Goal: Task Accomplishment & Management: Manage account settings

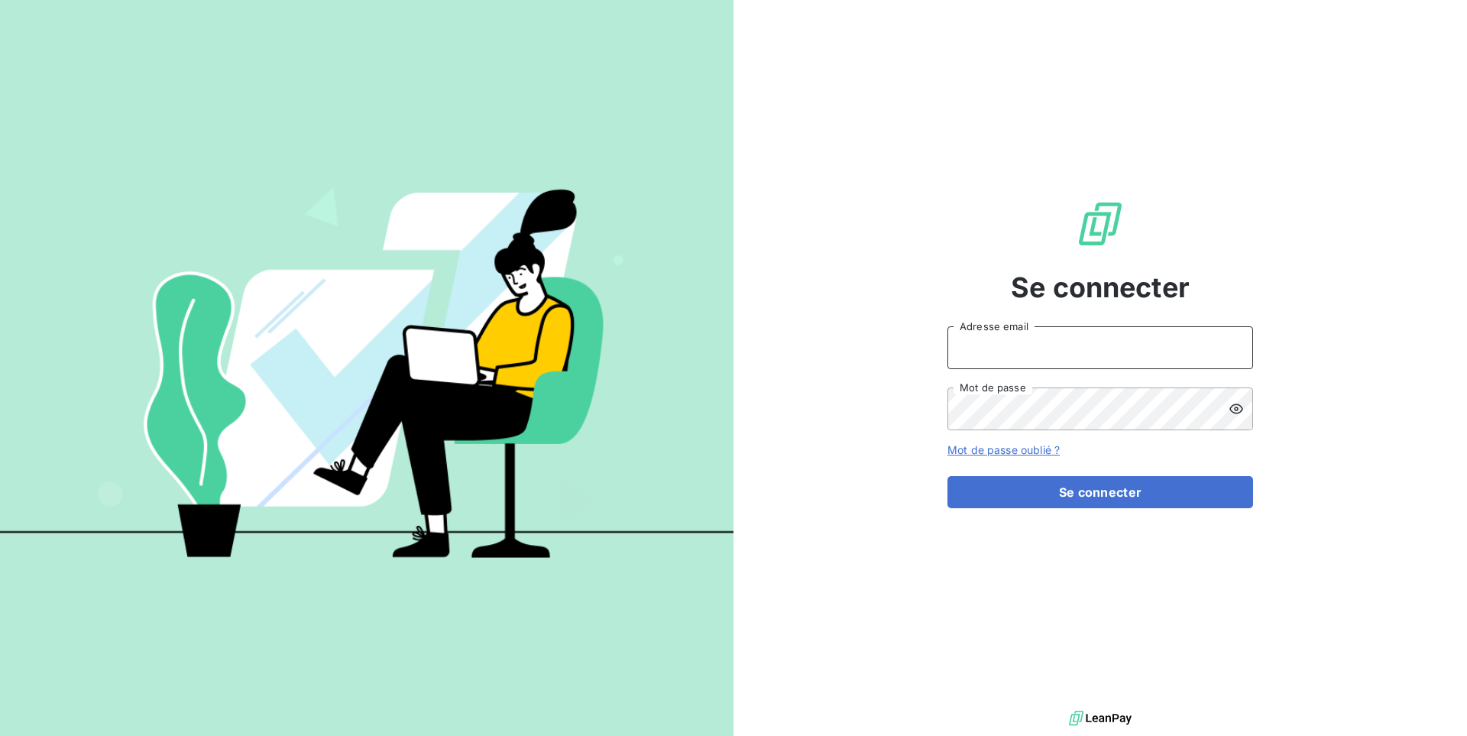
click at [1006, 344] on input "Adresse email" at bounding box center [1100, 347] width 306 height 43
type input "admin@adaptelhotellerie"
click at [947, 476] on button "Se connecter" at bounding box center [1100, 492] width 306 height 32
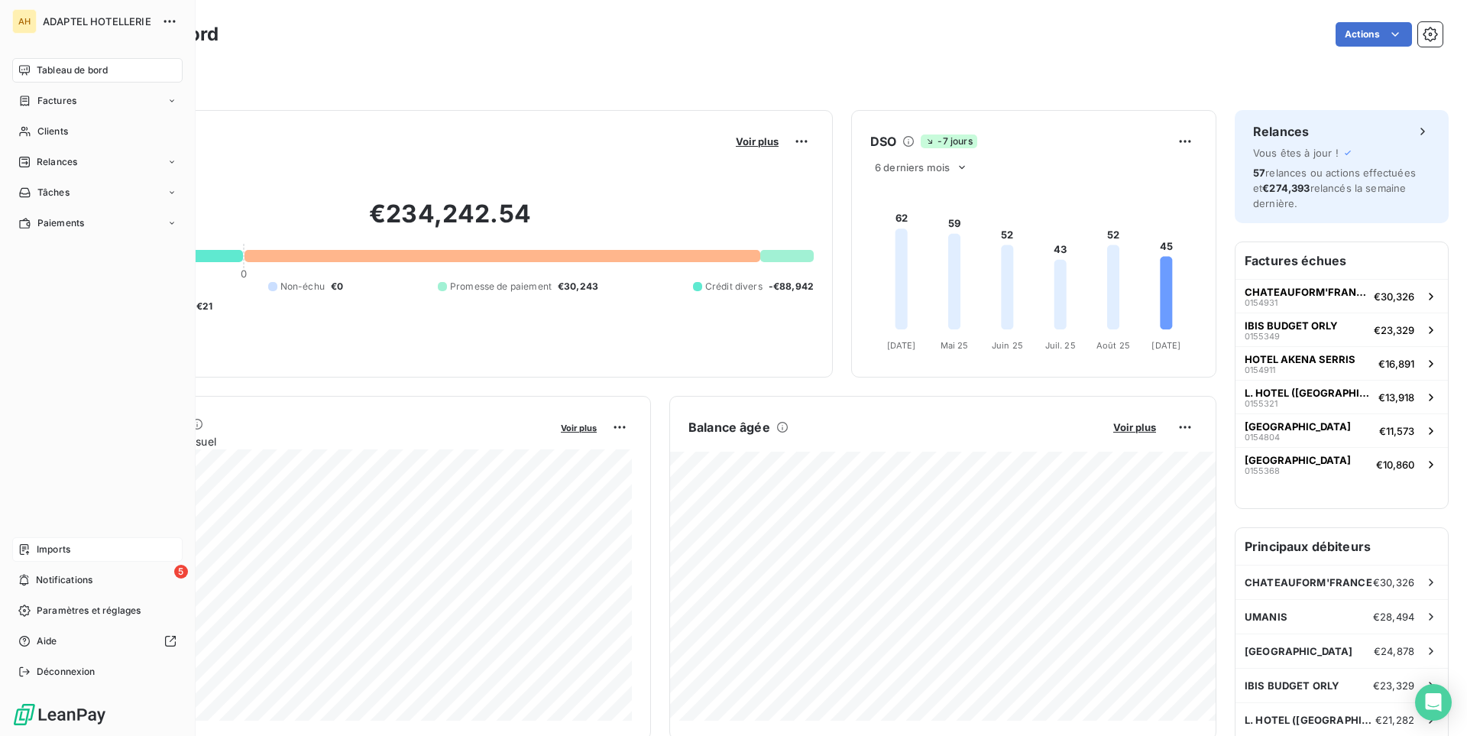
click at [51, 546] on span "Imports" at bounding box center [54, 549] width 34 height 14
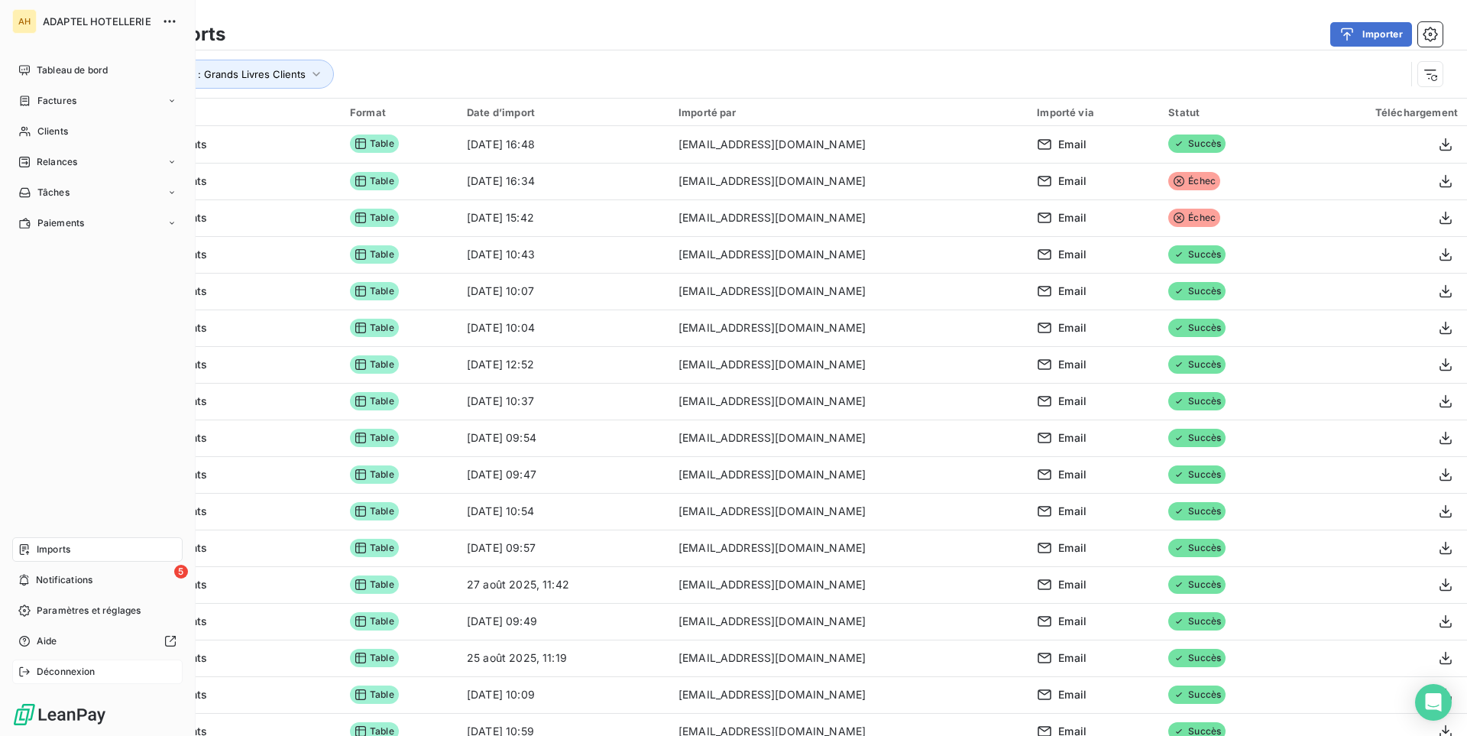
click at [86, 676] on span "Déconnexion" at bounding box center [66, 672] width 59 height 14
